Goal: Task Accomplishment & Management: Use online tool/utility

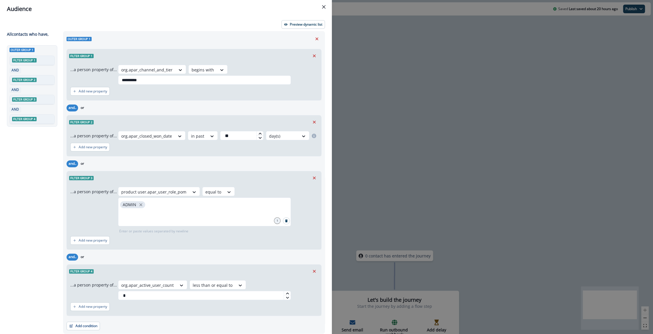
scroll to position [9, 0]
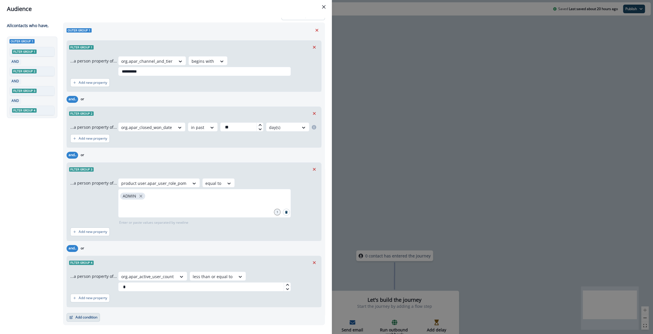
click at [90, 313] on button "Add condition" at bounding box center [83, 317] width 33 height 9
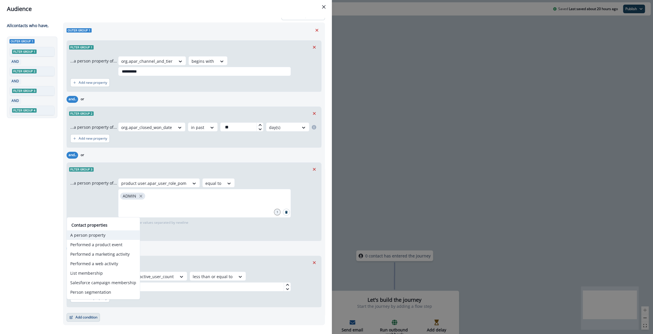
click at [125, 234] on button "A person property" at bounding box center [103, 235] width 73 height 10
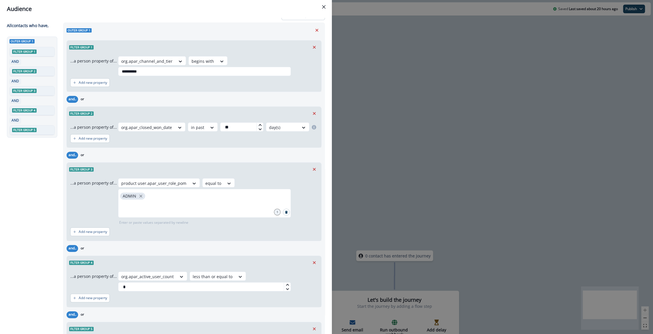
scroll to position [41, 0]
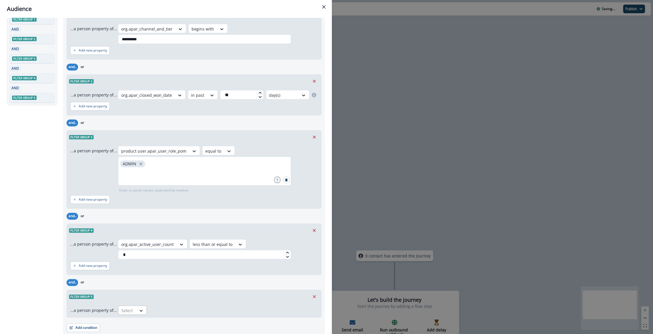
click at [131, 307] on div at bounding box center [127, 310] width 12 height 7
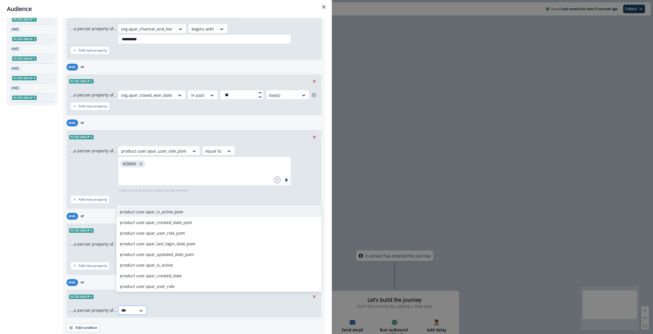
type input "****"
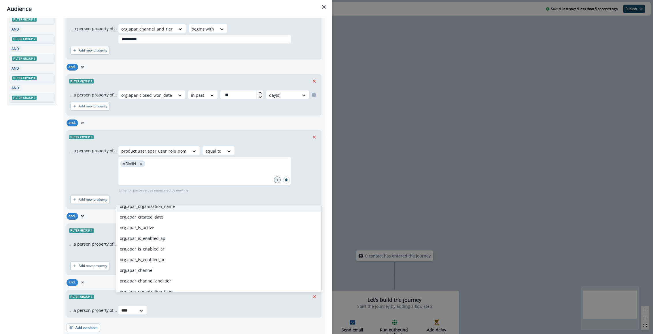
scroll to position [102, 0]
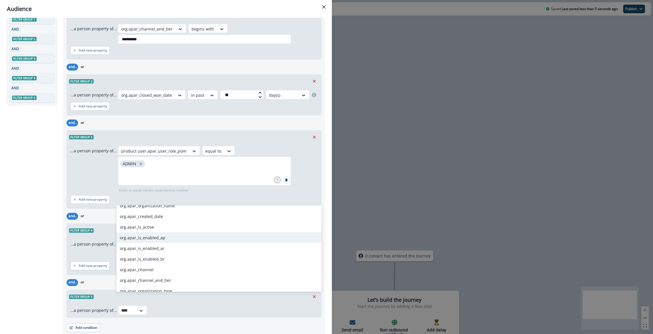
click at [147, 238] on div "org.apar_is_enabled_ap" at bounding box center [218, 237] width 205 height 11
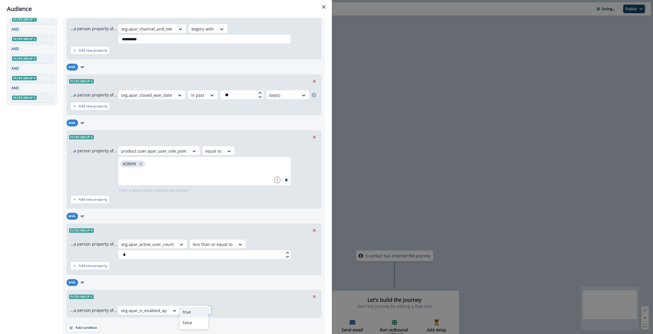
click at [205, 308] on div at bounding box center [206, 311] width 10 height 6
click at [201, 312] on div "true" at bounding box center [193, 312] width 29 height 11
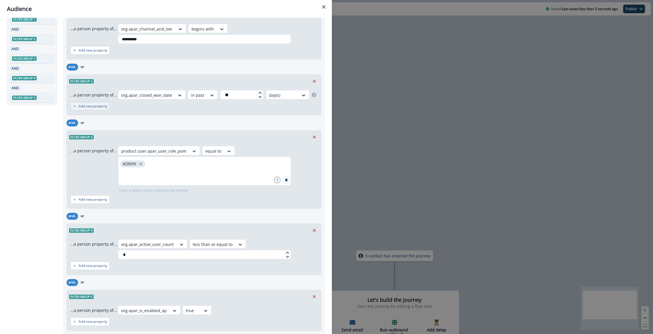
click at [91, 104] on p "Add new property" at bounding box center [93, 106] width 29 height 4
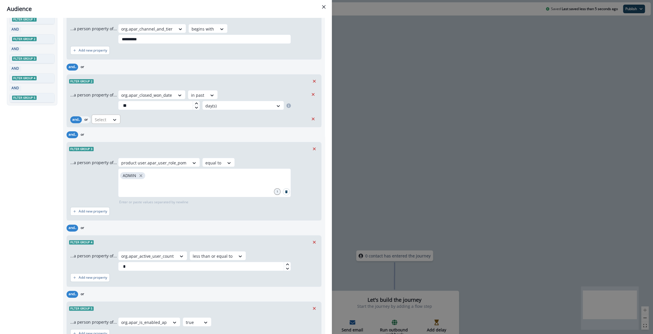
click at [100, 116] on div at bounding box center [101, 119] width 12 height 7
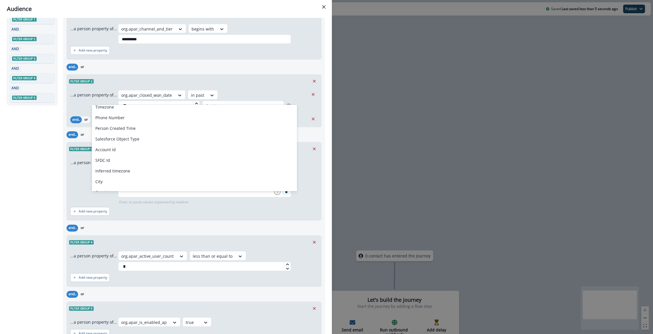
scroll to position [126, 0]
click at [106, 115] on div "Select" at bounding box center [101, 120] width 18 height 10
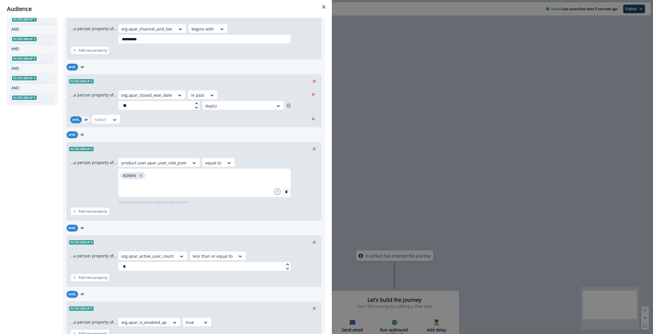
click at [183, 115] on div "Select" at bounding box center [200, 119] width 217 height 9
click at [291, 103] on icon at bounding box center [288, 105] width 5 height 5
click at [123, 115] on div "Select" at bounding box center [200, 119] width 217 height 9
click at [110, 117] on div at bounding box center [115, 120] width 10 height 6
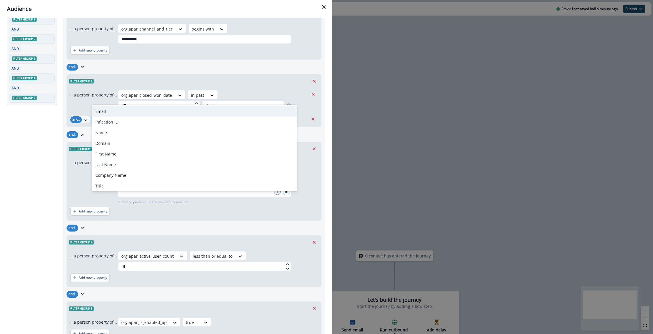
click at [94, 115] on div "Select" at bounding box center [101, 120] width 18 height 10
click at [100, 116] on div at bounding box center [101, 119] width 12 height 7
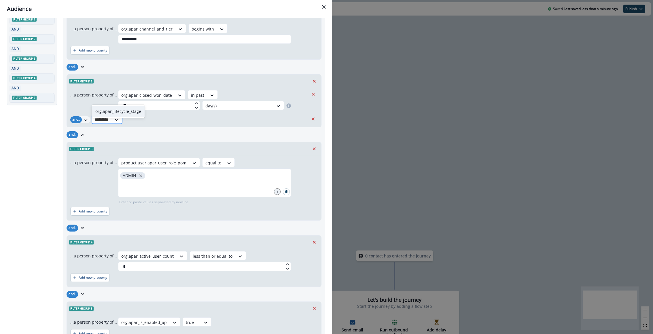
type input "**********"
click at [102, 113] on div "org.apar_lifecycle_stage" at bounding box center [118, 111] width 53 height 11
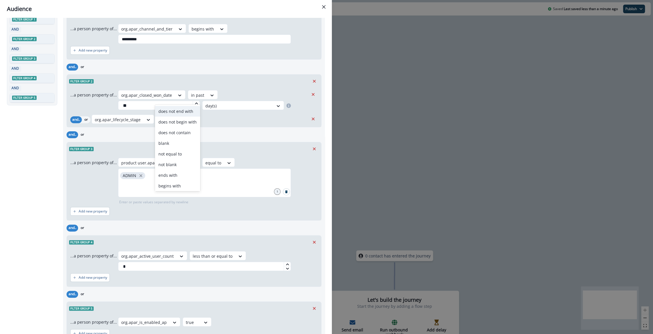
click at [170, 115] on div "Select" at bounding box center [166, 120] width 18 height 10
drag, startPoint x: 188, startPoint y: 111, endPoint x: 162, endPoint y: 168, distance: 62.0
click at [162, 167] on div "does not end with does not begin with does not contain blank not equal to not b…" at bounding box center [177, 148] width 45 height 86
click at [184, 131] on div "not equal to" at bounding box center [177, 131] width 45 height 11
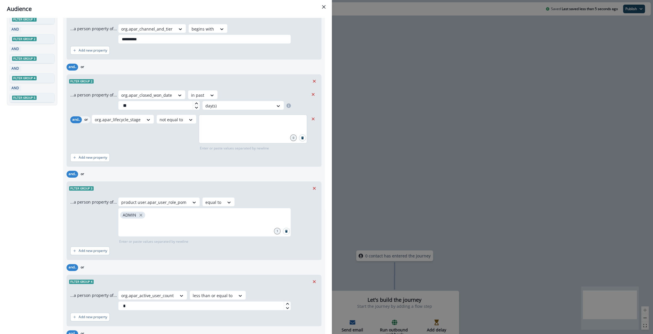
click at [207, 115] on div at bounding box center [253, 129] width 108 height 29
type input "*******"
click at [229, 115] on div "*******" at bounding box center [253, 129] width 108 height 29
click at [206, 151] on div "Add new property" at bounding box center [193, 157] width 247 height 13
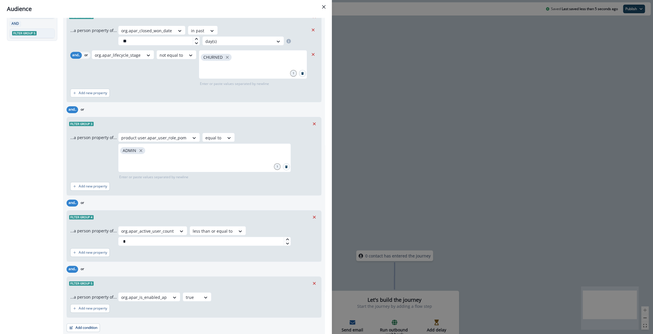
scroll to position [0, 0]
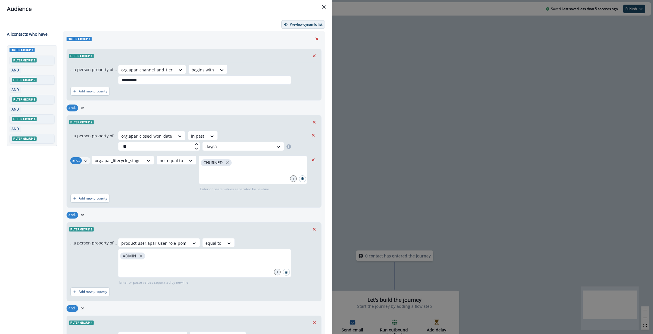
click at [291, 26] on p "Preview dynamic list" at bounding box center [306, 24] width 33 height 4
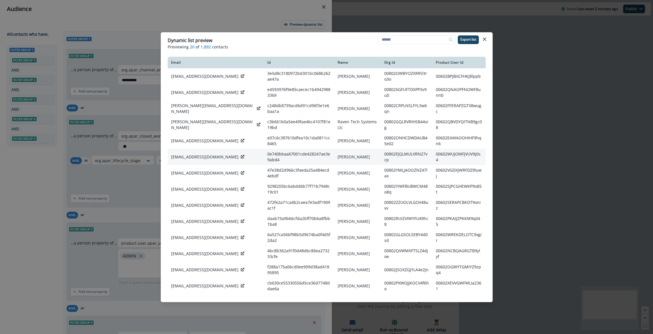
click at [176, 165] on td "[EMAIL_ADDRESS][DOMAIN_NAME]" at bounding box center [216, 157] width 97 height 16
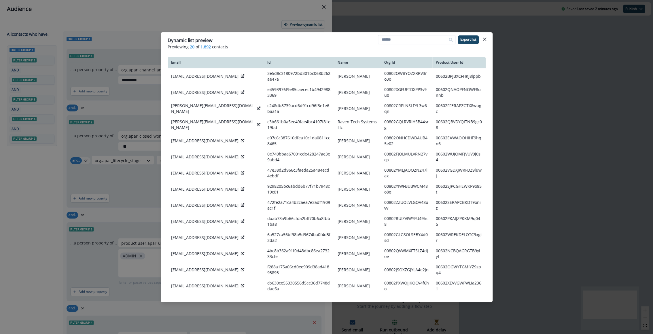
click at [152, 179] on div "Dynamic list preview Previewing 20 of 1,892 contacts Export list Email Id Name …" at bounding box center [326, 167] width 653 height 334
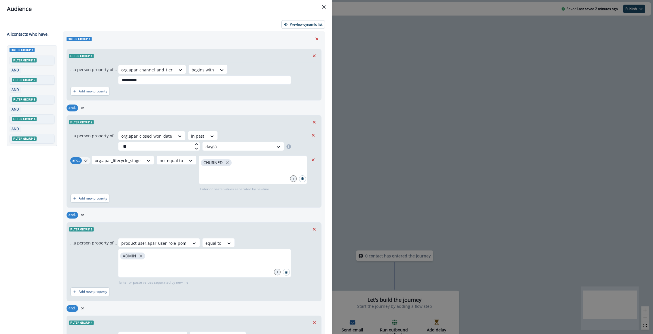
scroll to position [105, 0]
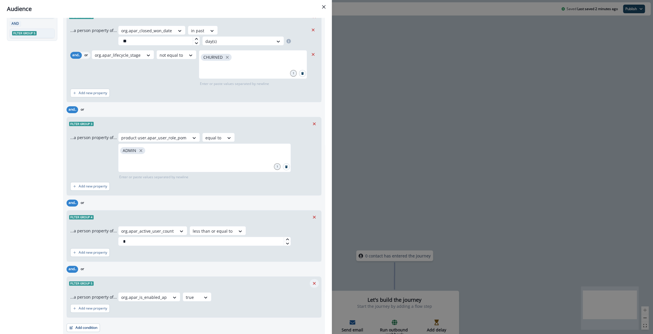
click at [314, 282] on icon "Remove" at bounding box center [314, 283] width 3 height 3
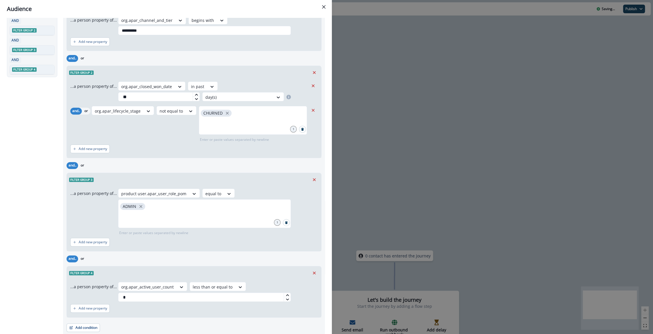
scroll to position [0, 0]
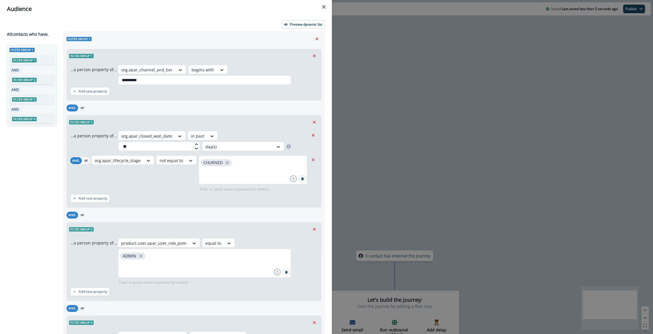
click at [307, 29] on div "**********" at bounding box center [166, 176] width 332 height 316
click at [284, 26] on button "Preview dynamic list" at bounding box center [303, 24] width 44 height 9
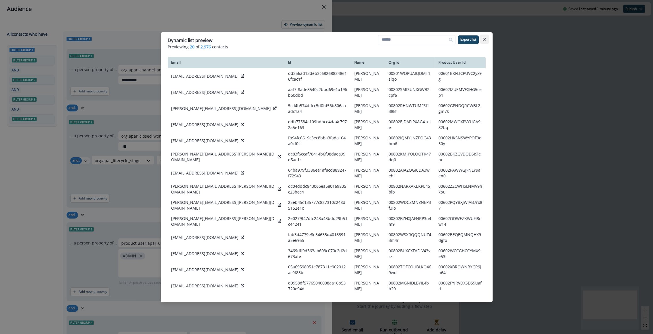
click at [480, 40] on button "Close" at bounding box center [484, 39] width 9 height 9
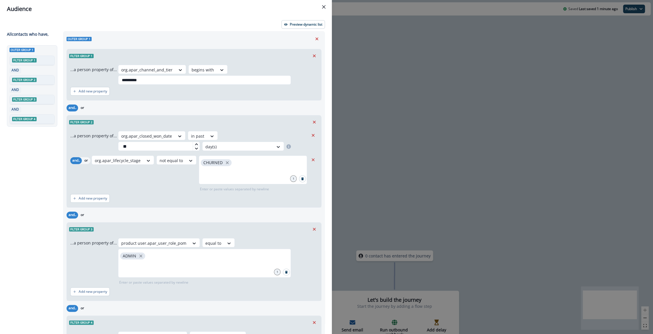
scroll to position [50, 0]
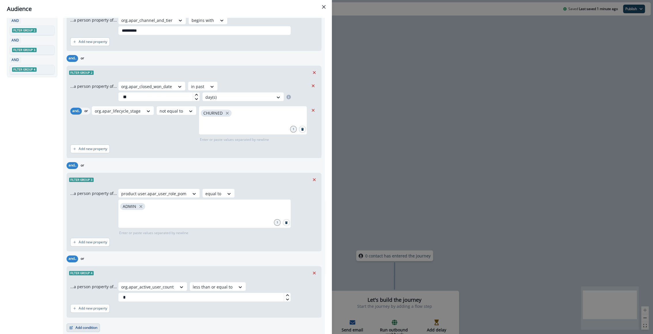
click at [92, 324] on button "Add condition" at bounding box center [83, 328] width 33 height 9
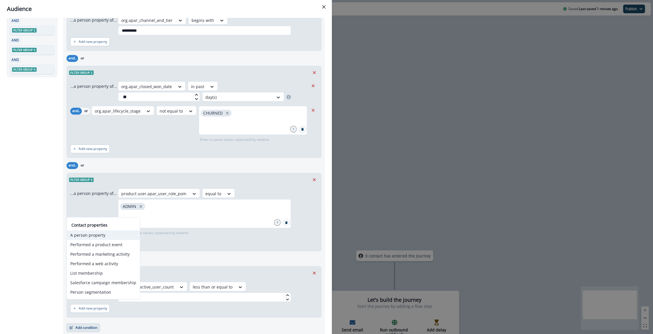
click at [123, 237] on button "A person property" at bounding box center [103, 235] width 73 height 10
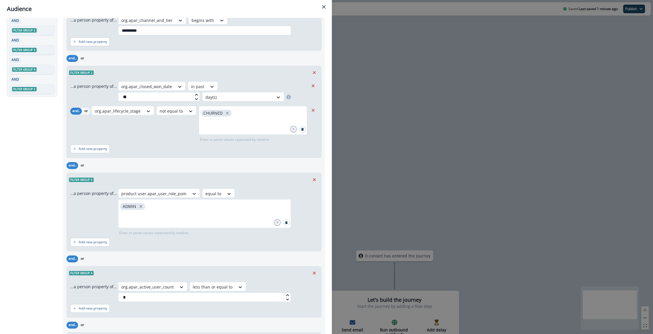
scroll to position [92, 0]
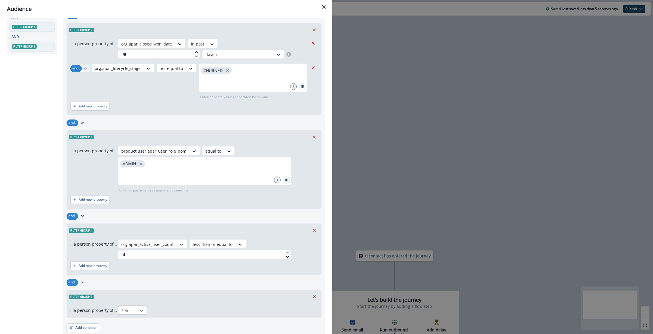
click at [134, 306] on div "Select" at bounding box center [127, 311] width 18 height 10
type input "*****"
click at [173, 272] on div "org.apar_effective_price_plan_type" at bounding box center [154, 275] width 76 height 11
click at [222, 308] on div at bounding box center [227, 311] width 10 height 6
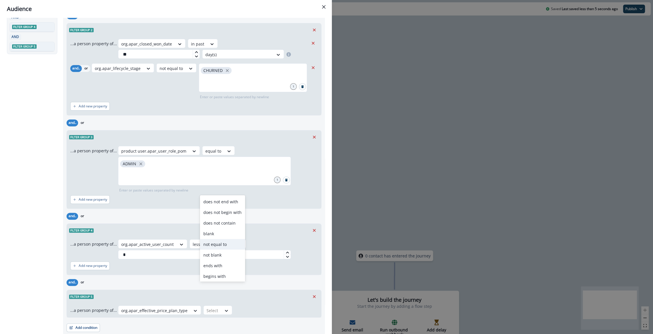
click at [231, 245] on div "not equal to" at bounding box center [222, 244] width 45 height 11
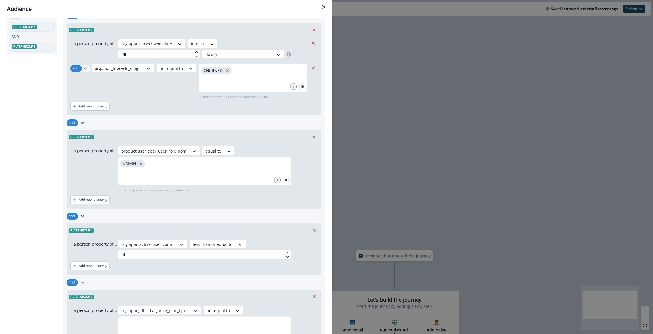
click at [235, 319] on div at bounding box center [204, 330] width 173 height 29
type input "**********"
click at [218, 319] on div "**********" at bounding box center [204, 330] width 173 height 29
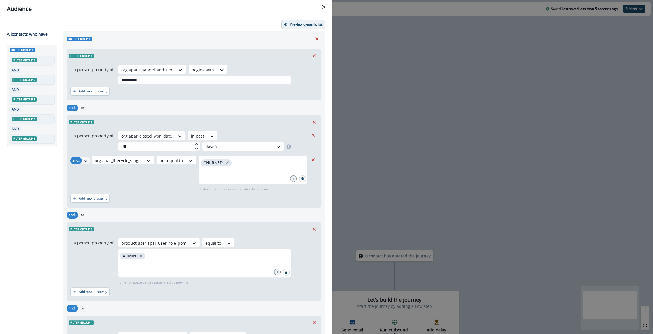
click at [307, 21] on button "Preview dynamic list" at bounding box center [303, 24] width 44 height 9
